Goal: Task Accomplishment & Management: Use online tool/utility

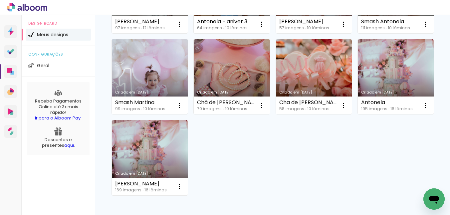
scroll to position [135, 0]
